Goal: Task Accomplishment & Management: Manage account settings

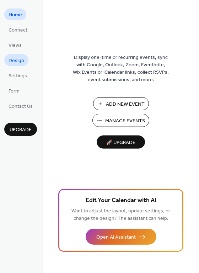
click at [20, 58] on span "Design" at bounding box center [17, 60] width 16 height 7
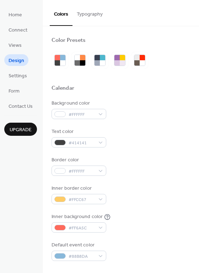
click at [84, 11] on button "Typography" at bounding box center [89, 12] width 34 height 25
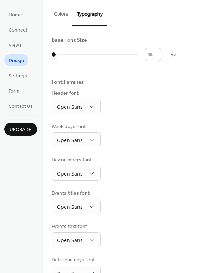
click at [23, 58] on link "Design" at bounding box center [16, 60] width 24 height 12
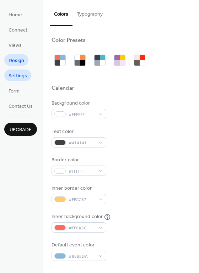
click at [22, 77] on span "Settings" at bounding box center [18, 75] width 18 height 7
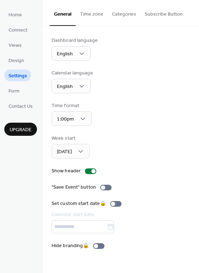
click at [10, 20] on ul "Home Connect Views Design Settings Form Contact Us" at bounding box center [20, 60] width 33 height 103
click at [12, 16] on span "Home" at bounding box center [15, 14] width 13 height 7
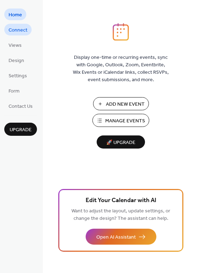
click at [15, 29] on span "Connect" at bounding box center [18, 30] width 19 height 7
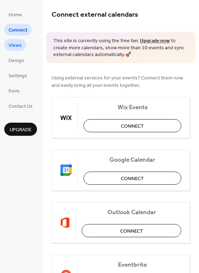
click at [16, 39] on link "Views" at bounding box center [15, 45] width 22 height 12
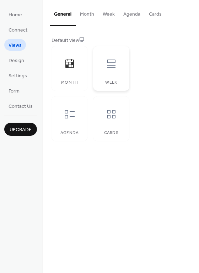
click at [107, 79] on div "Week" at bounding box center [111, 68] width 36 height 45
click at [68, 119] on icon at bounding box center [69, 114] width 11 height 11
